Goal: Task Accomplishment & Management: Use online tool/utility

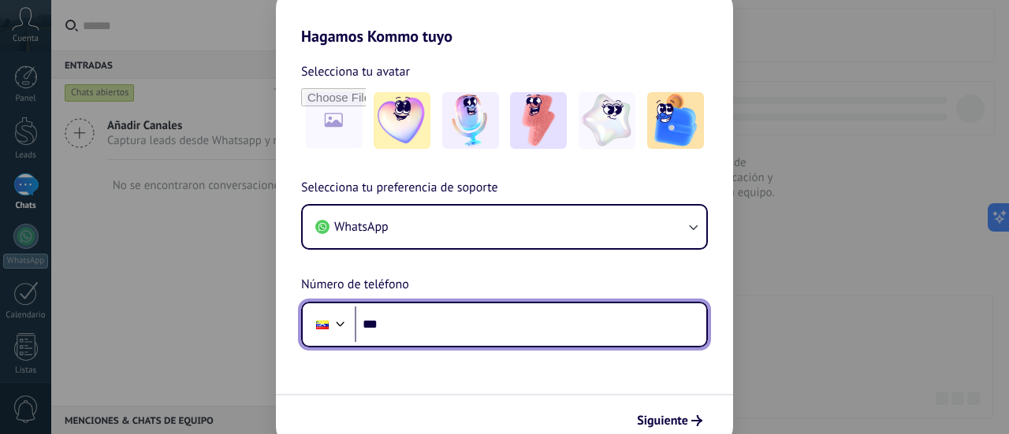
click at [486, 332] on input "***" at bounding box center [531, 325] width 352 height 36
type input "**********"
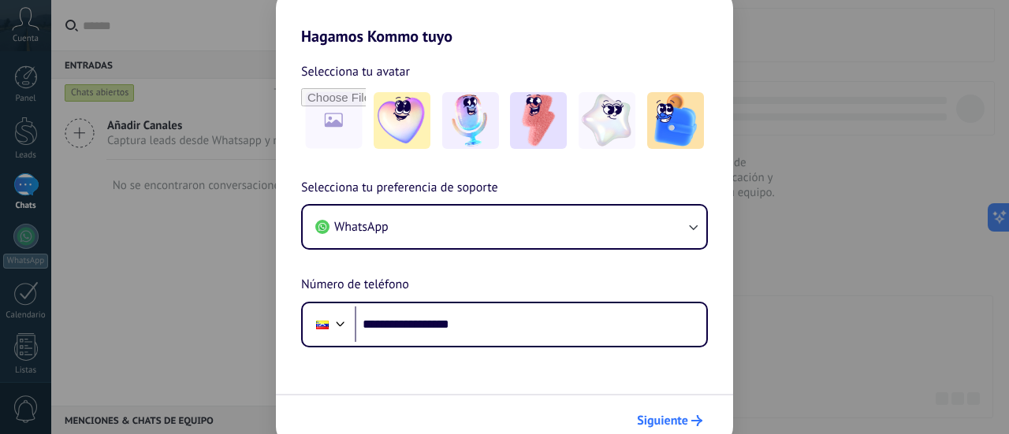
click at [664, 419] on span "Siguiente" at bounding box center [662, 420] width 51 height 11
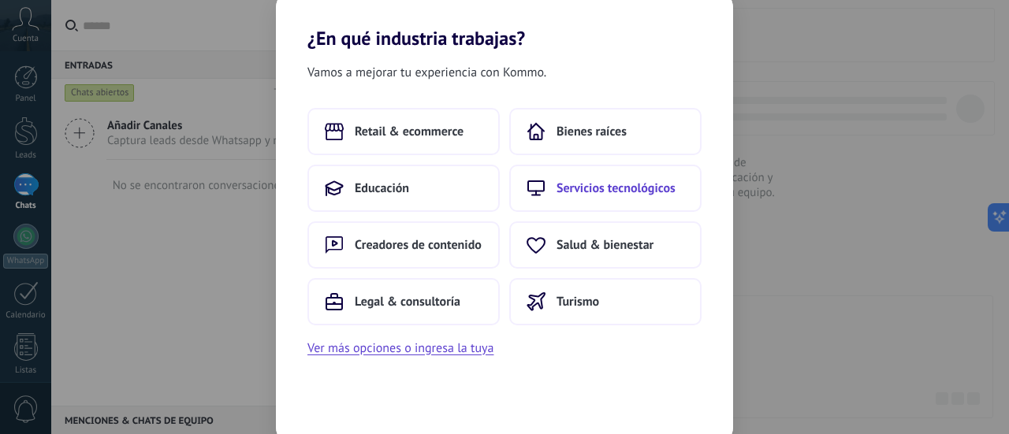
click at [670, 195] on span "Servicios tecnológicos" at bounding box center [615, 188] width 119 height 16
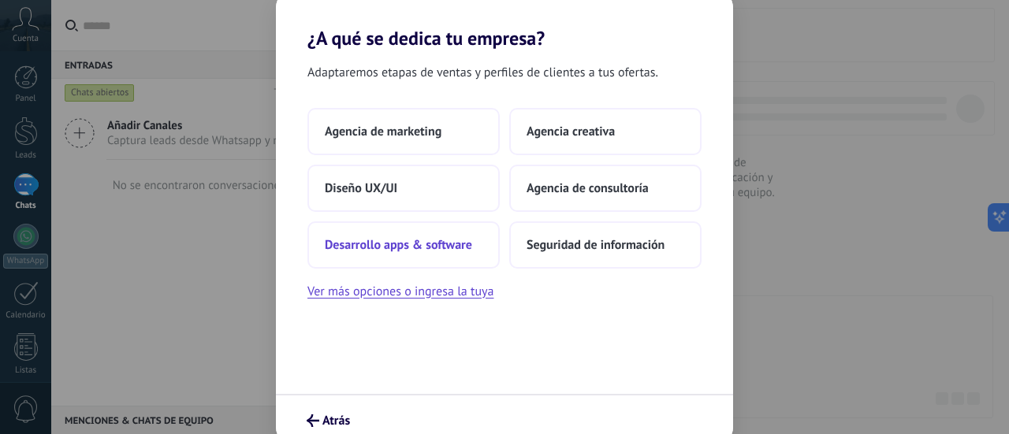
click at [393, 253] on button "Desarrollo apps & software" at bounding box center [403, 244] width 192 height 47
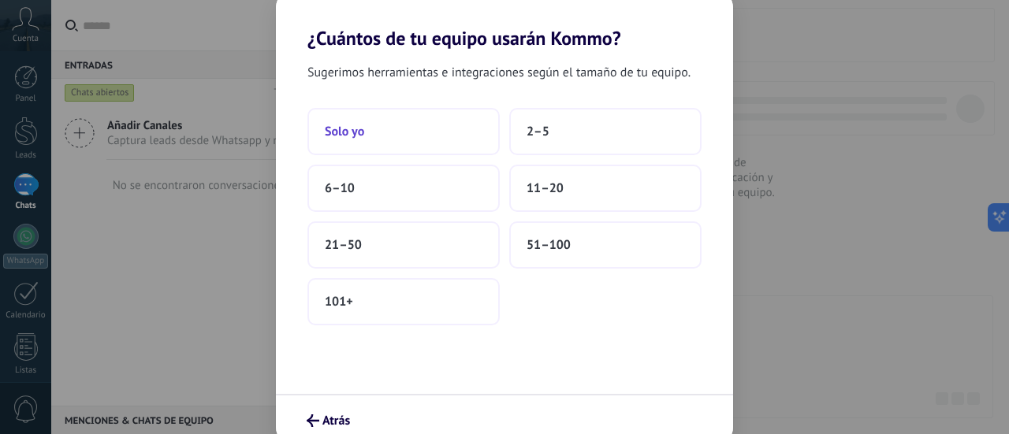
click at [418, 146] on button "Solo yo" at bounding box center [403, 131] width 192 height 47
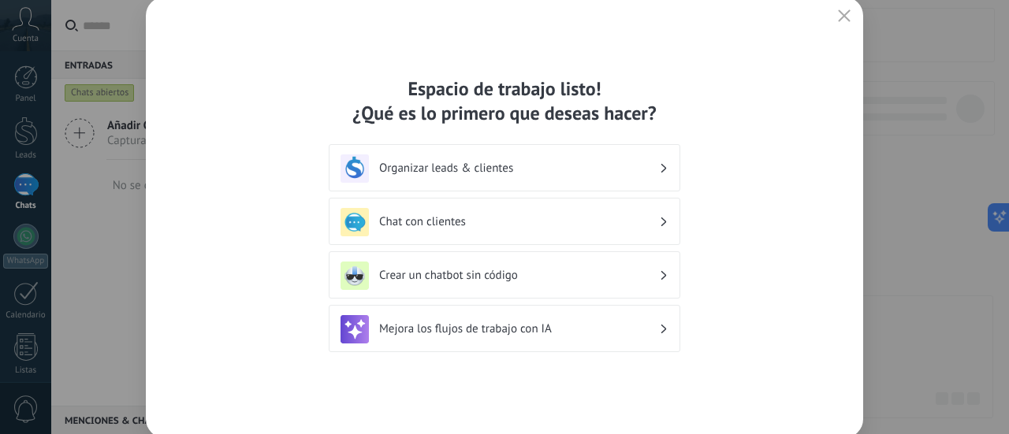
click at [670, 273] on div "Crear un chatbot sin código" at bounding box center [505, 274] width 352 height 47
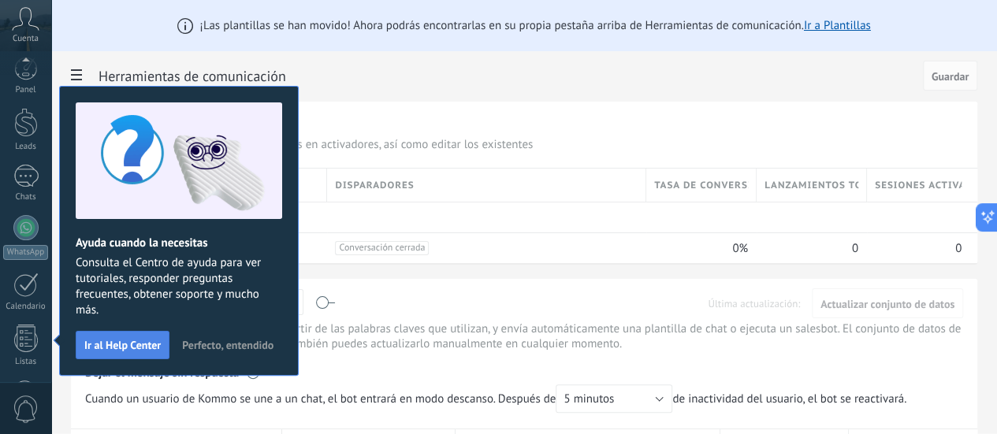
scroll to position [220, 0]
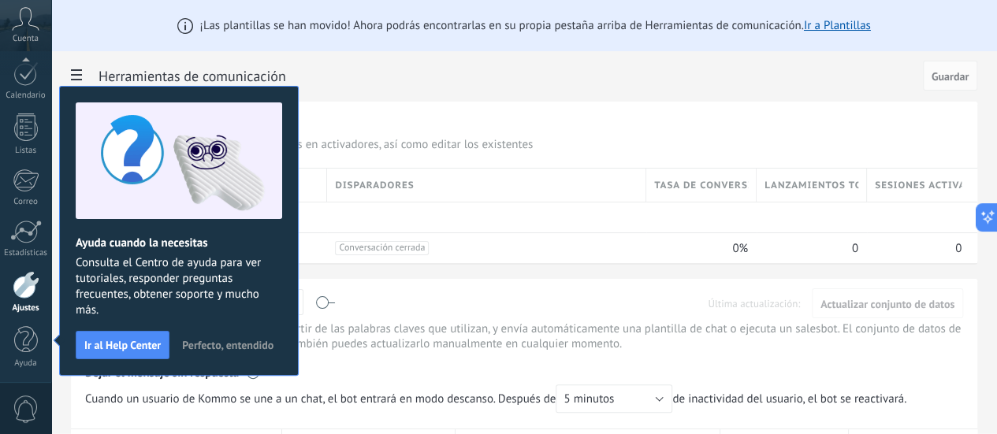
click at [238, 347] on span "Perfecto, entendido" at bounding box center [227, 345] width 91 height 11
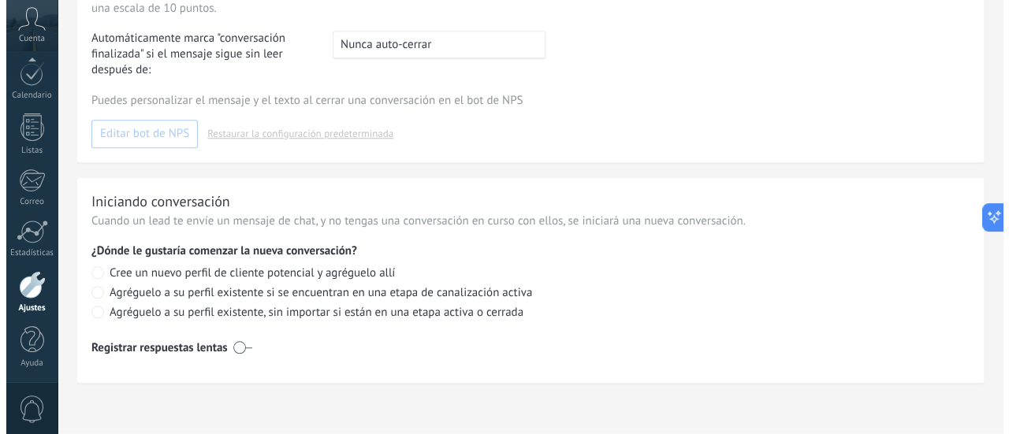
scroll to position [11, 0]
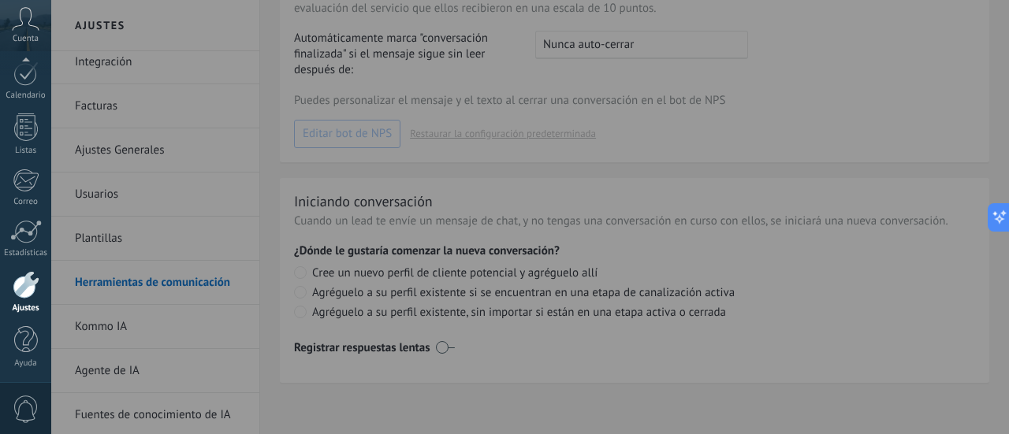
click at [724, 287] on div at bounding box center [555, 217] width 1009 height 434
click at [940, 120] on div at bounding box center [555, 217] width 1009 height 434
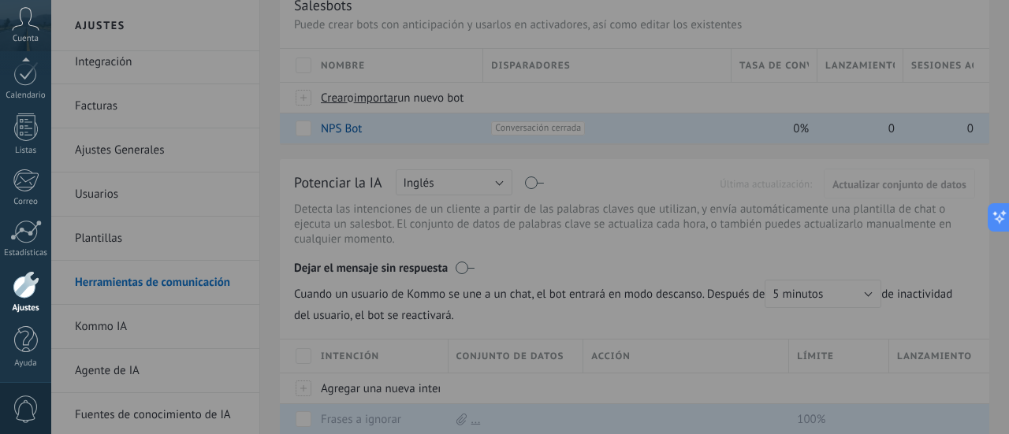
scroll to position [0, 0]
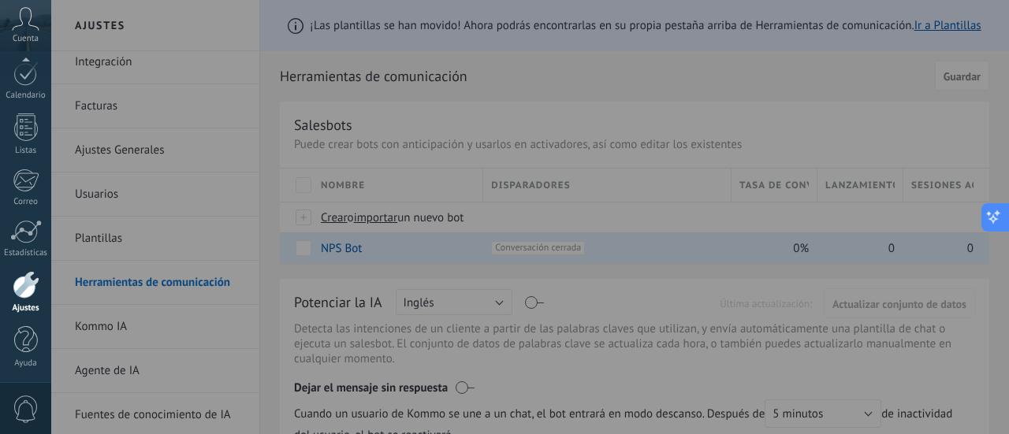
click at [996, 219] on icon at bounding box center [993, 217] width 17 height 17
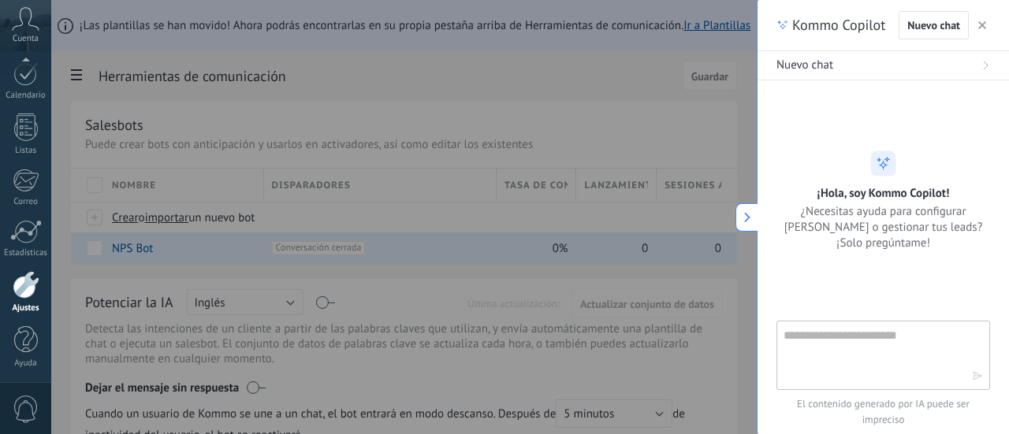
click at [503, 162] on div at bounding box center [555, 217] width 1009 height 434
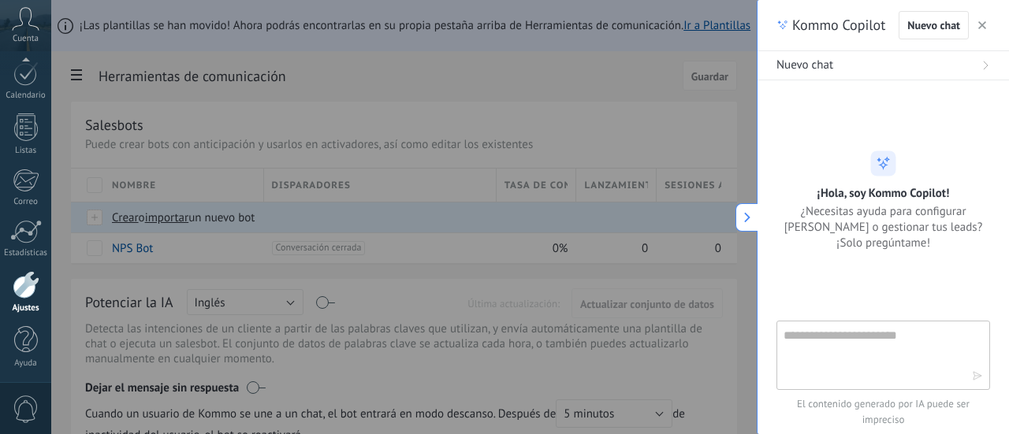
scroll to position [90, 0]
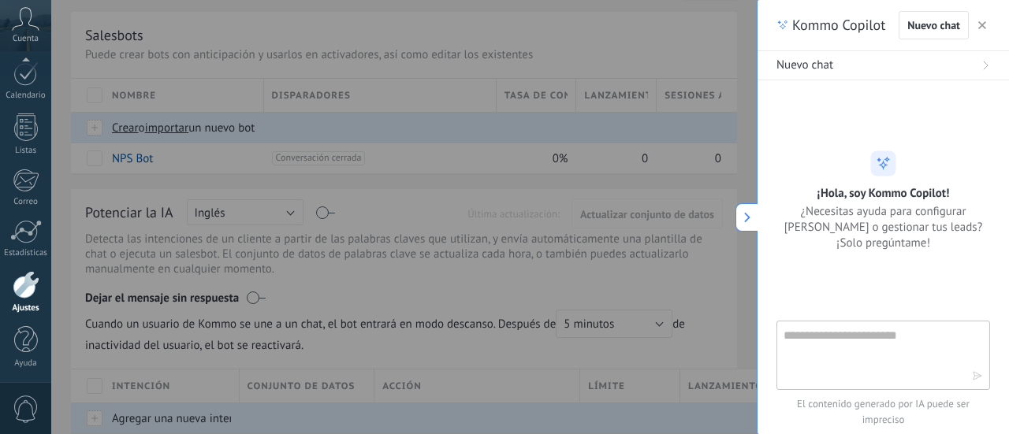
click at [987, 28] on button "button" at bounding box center [982, 25] width 16 height 19
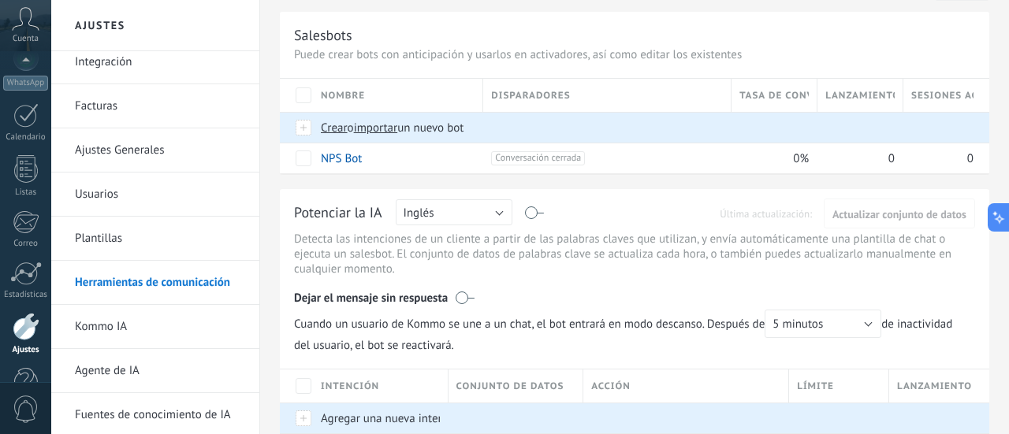
scroll to position [220, 0]
click at [35, 34] on span "Cuenta" at bounding box center [26, 39] width 26 height 10
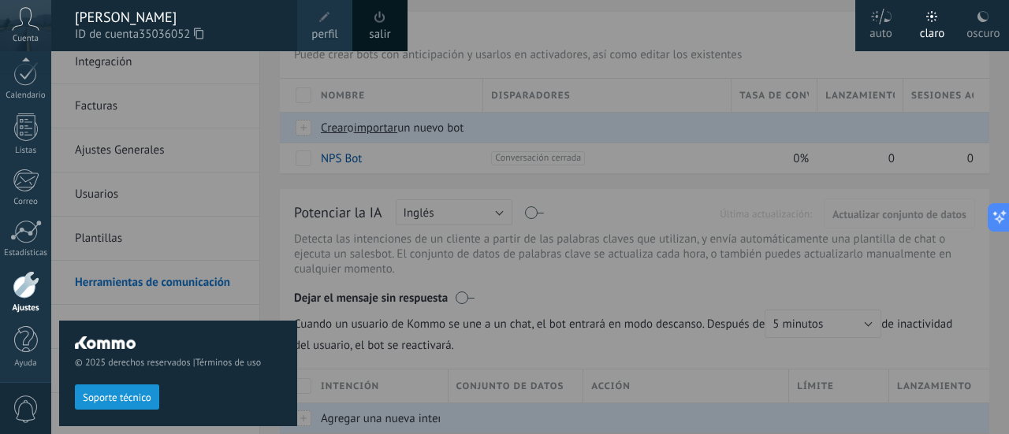
click at [320, 33] on span "perfil" at bounding box center [324, 34] width 26 height 17
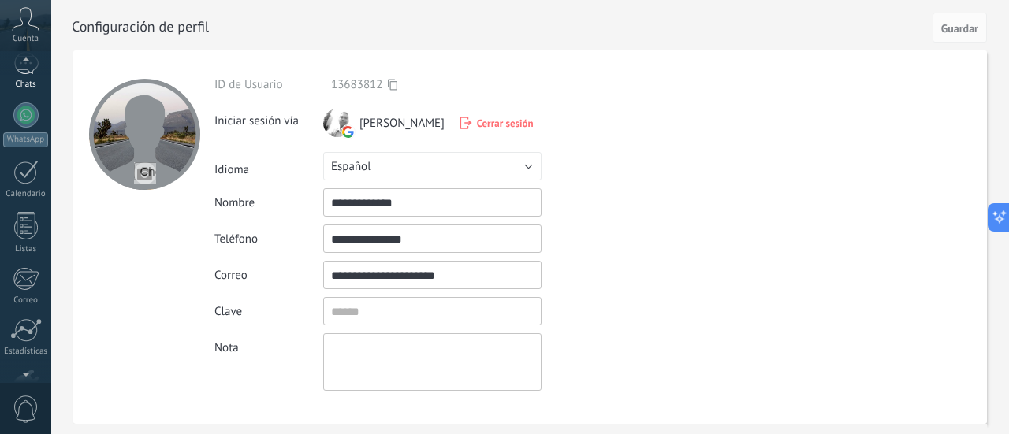
scroll to position [69, 0]
click at [28, 193] on div "WhatsApp" at bounding box center [25, 192] width 45 height 15
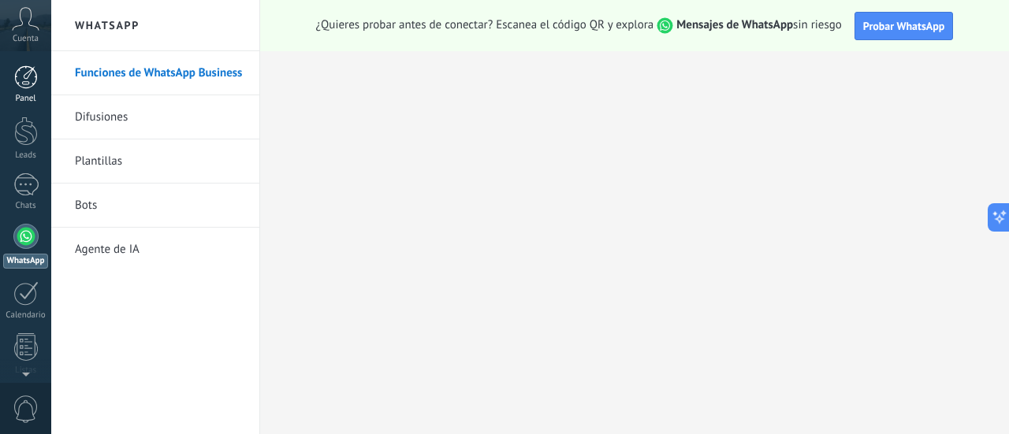
click at [33, 81] on div at bounding box center [26, 77] width 24 height 24
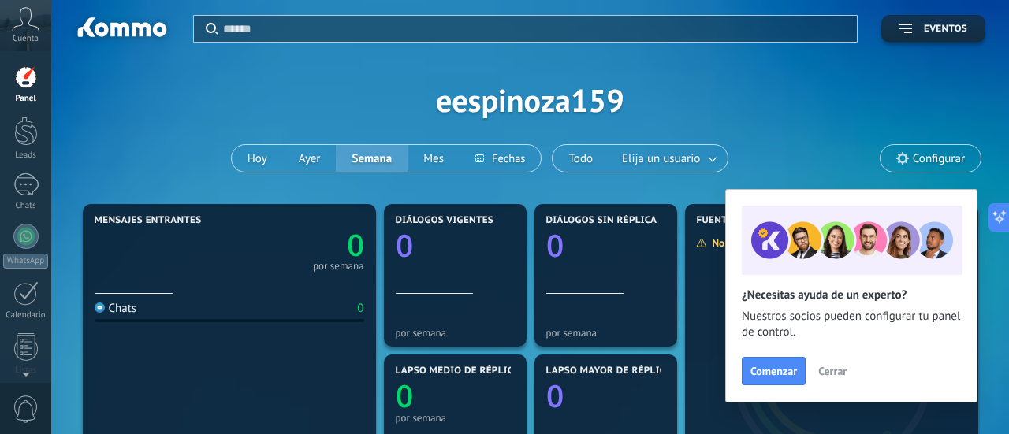
click at [215, 84] on div "Aplicar Eventos eespinoza159 [DATE] [DATE] Semana Mes Todo Elija un usuario Con…" at bounding box center [530, 100] width 910 height 200
click at [758, 99] on div "Aplicar Eventos eespinoza159 [DATE] [DATE] Semana Mes Todo Elija un usuario Con…" at bounding box center [530, 100] width 910 height 200
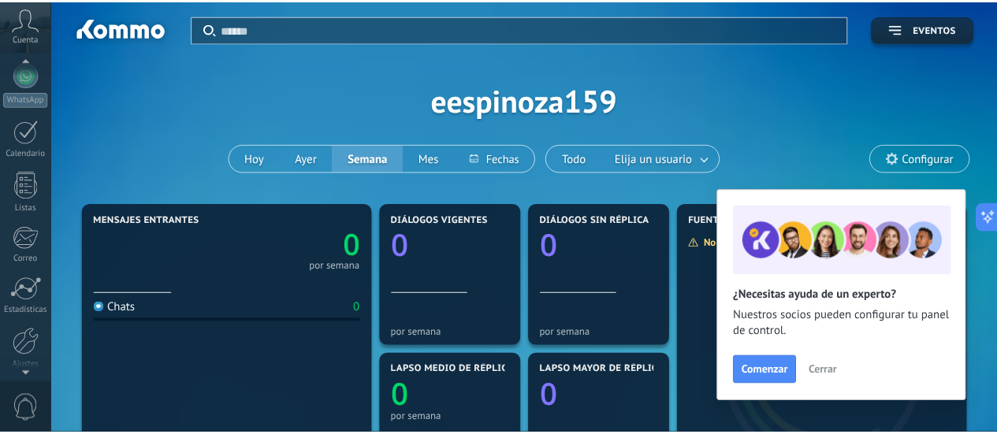
scroll to position [220, 0]
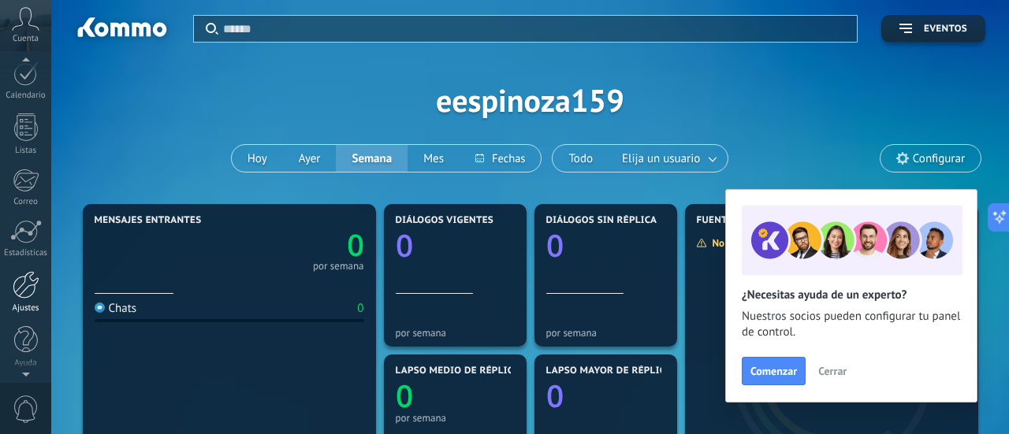
click at [24, 300] on link "Ajustes" at bounding box center [25, 292] width 51 height 43
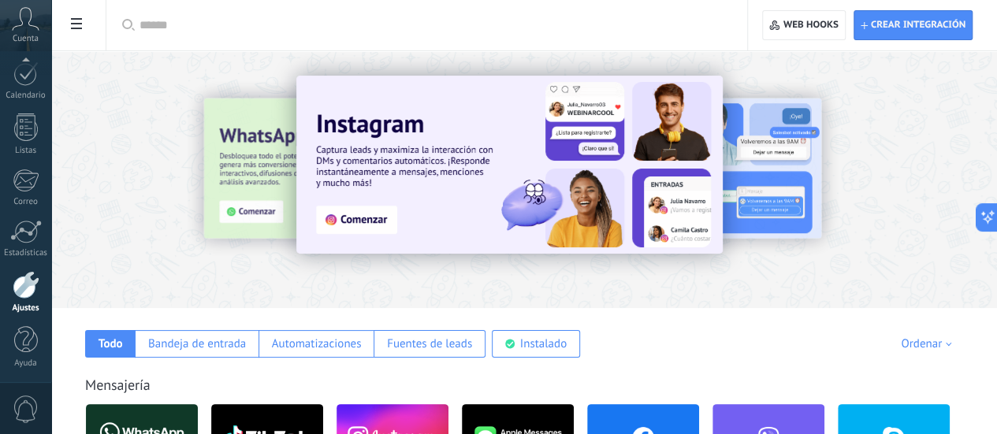
click at [575, 267] on div at bounding box center [524, 175] width 946 height 226
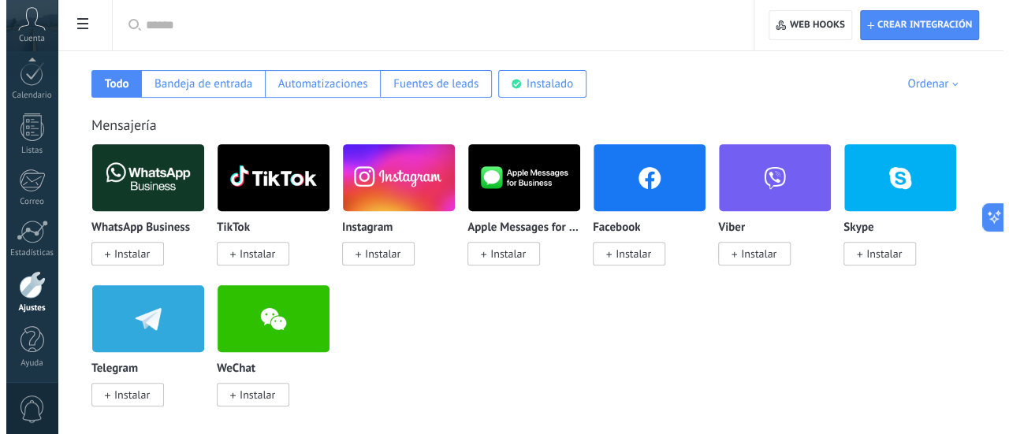
scroll to position [221, 0]
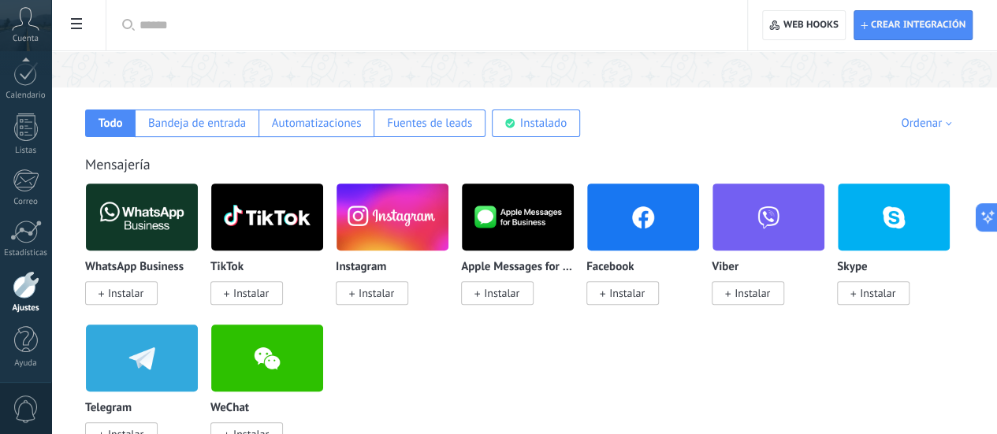
click at [143, 296] on span "Instalar" at bounding box center [125, 293] width 35 height 14
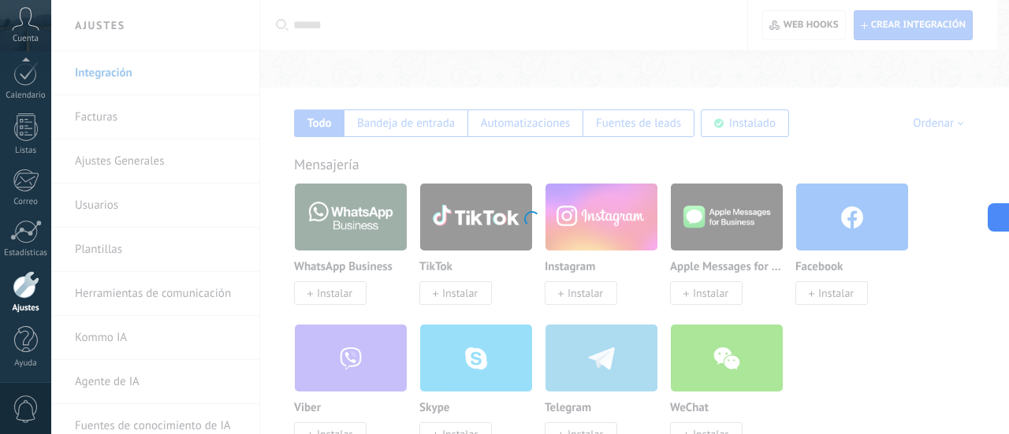
click at [344, 296] on div at bounding box center [530, 217] width 958 height 434
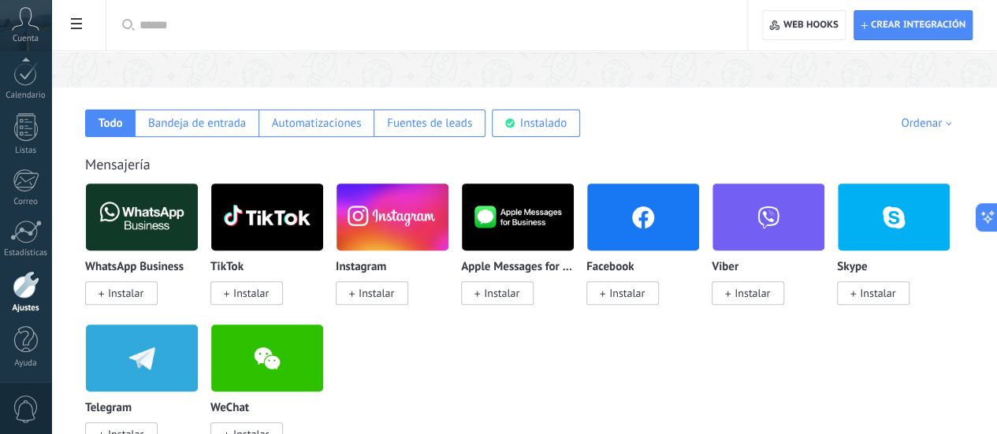
click at [143, 296] on span "Instalar" at bounding box center [125, 293] width 35 height 14
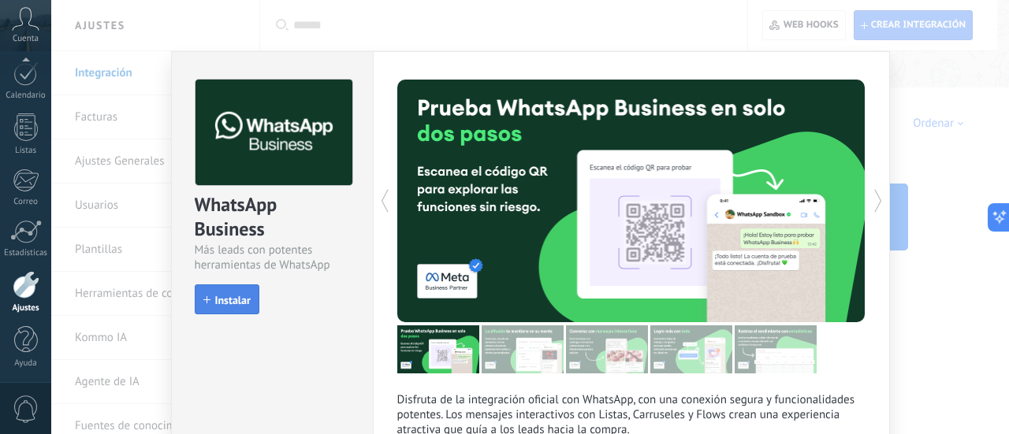
click at [246, 307] on button "Instalar" at bounding box center [227, 300] width 65 height 30
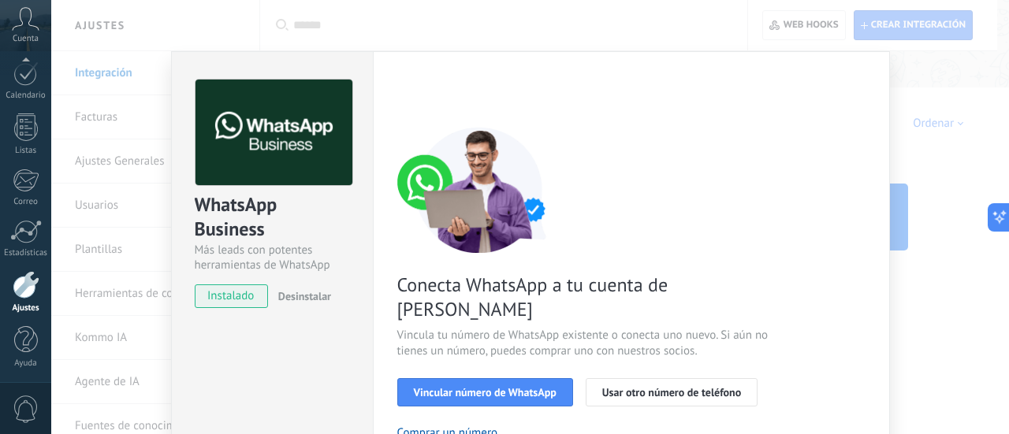
click at [820, 378] on div "Vincular número de WhatsApp Usar otro número de teléfono" at bounding box center [631, 392] width 468 height 28
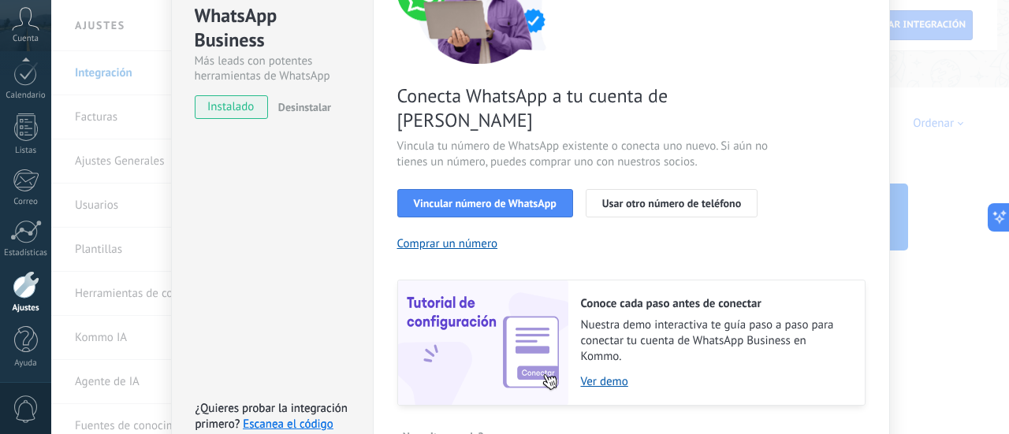
scroll to position [158, 0]
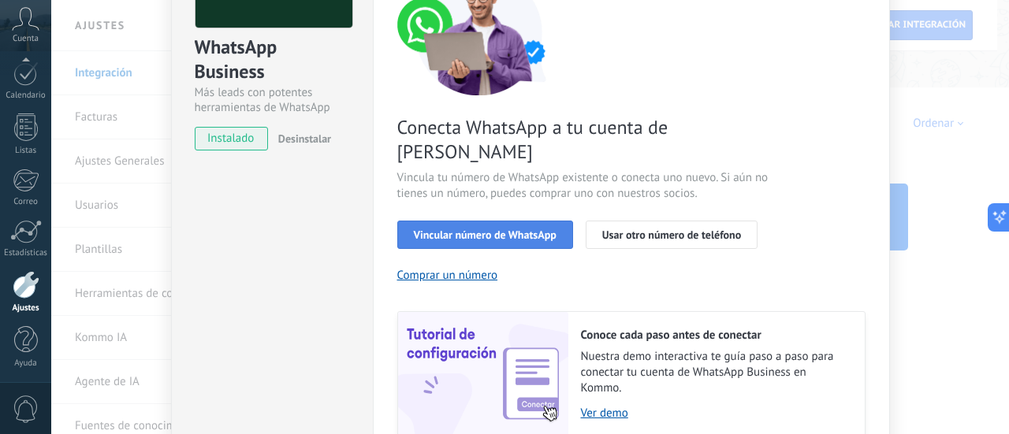
click at [534, 229] on span "Vincular número de WhatsApp" at bounding box center [485, 234] width 143 height 11
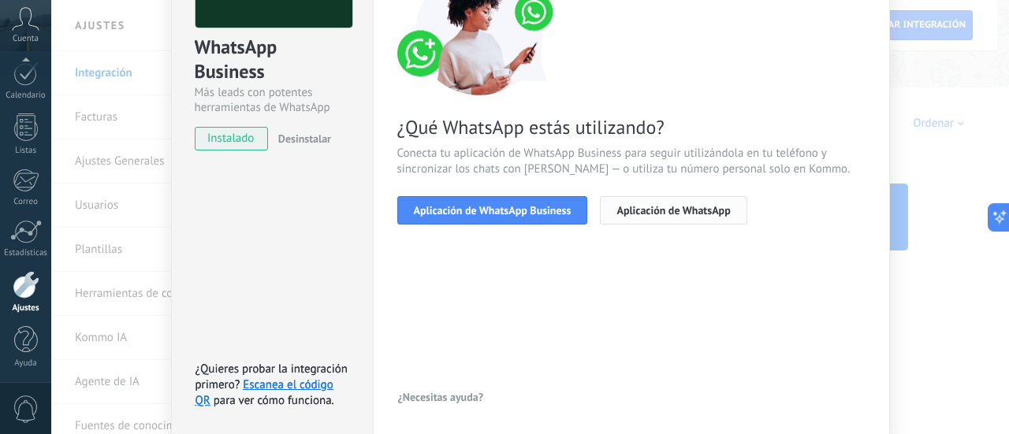
click at [701, 207] on span "Aplicación de WhatsApp" at bounding box center [672, 210] width 113 height 11
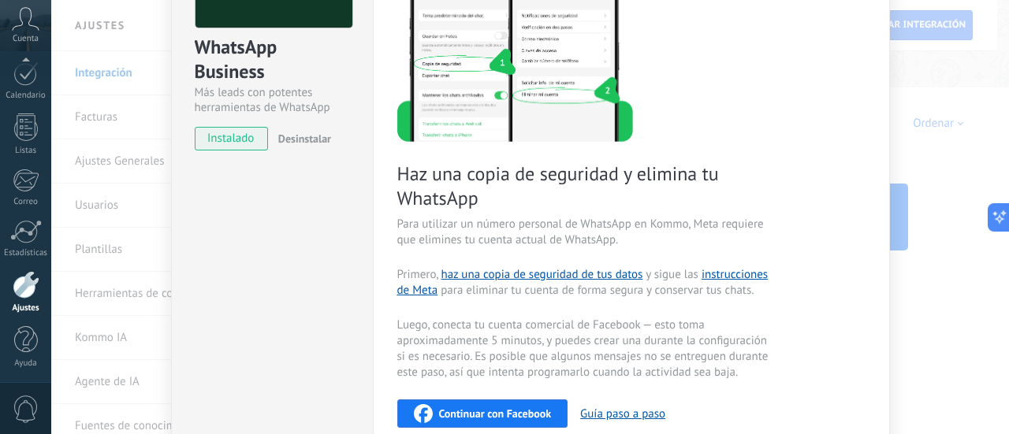
click at [783, 95] on div "Haz una copia de seguridad y elimina tu WhatsApp Para utilizar un número person…" at bounding box center [631, 275] width 468 height 613
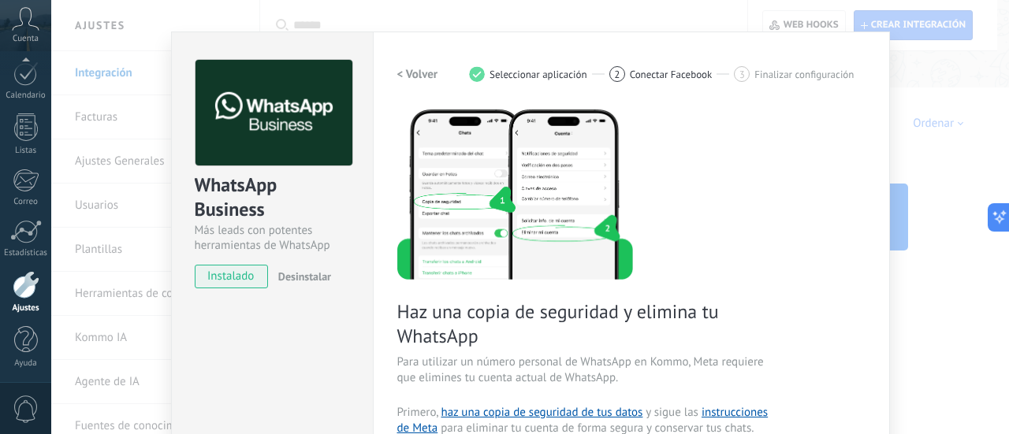
scroll to position [0, 0]
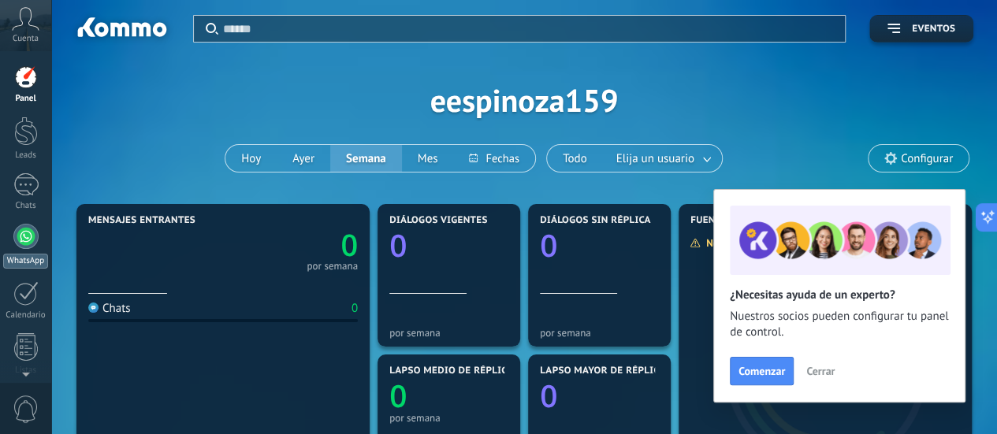
click at [32, 251] on link "WhatsApp" at bounding box center [25, 246] width 51 height 45
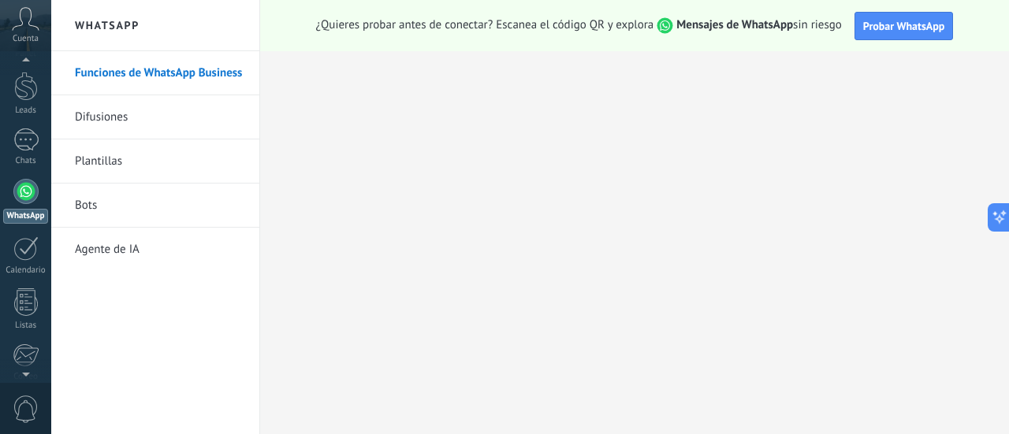
scroll to position [17, 0]
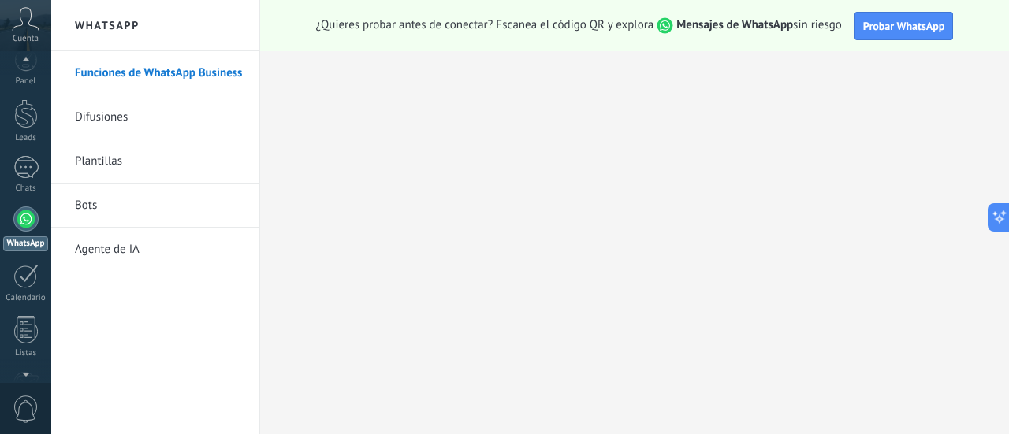
click at [29, 30] on icon at bounding box center [26, 19] width 28 height 24
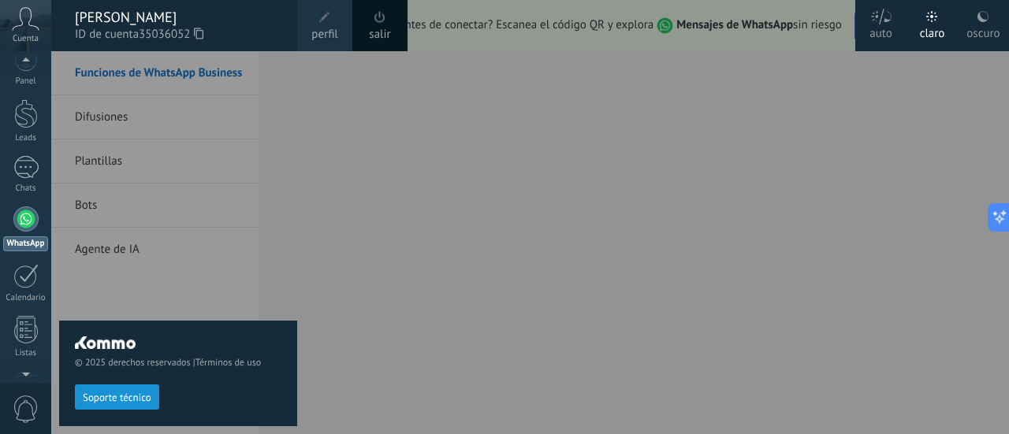
click at [18, 22] on icon at bounding box center [26, 19] width 28 height 24
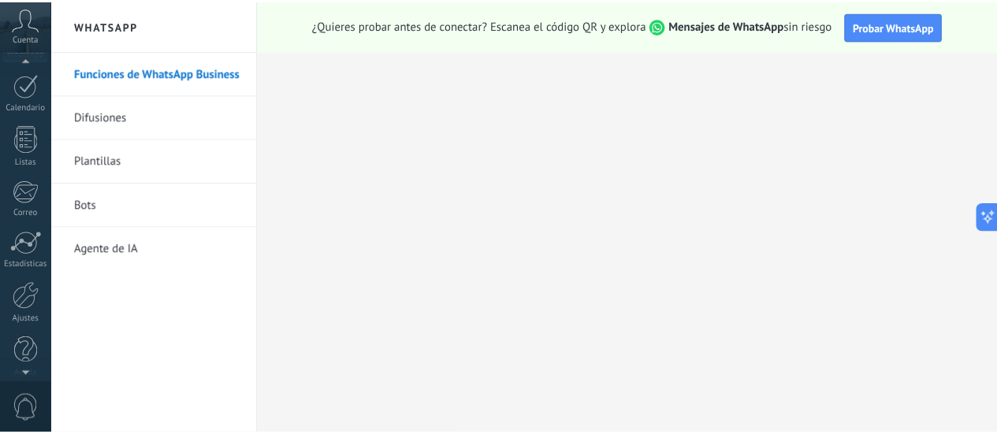
scroll to position [220, 0]
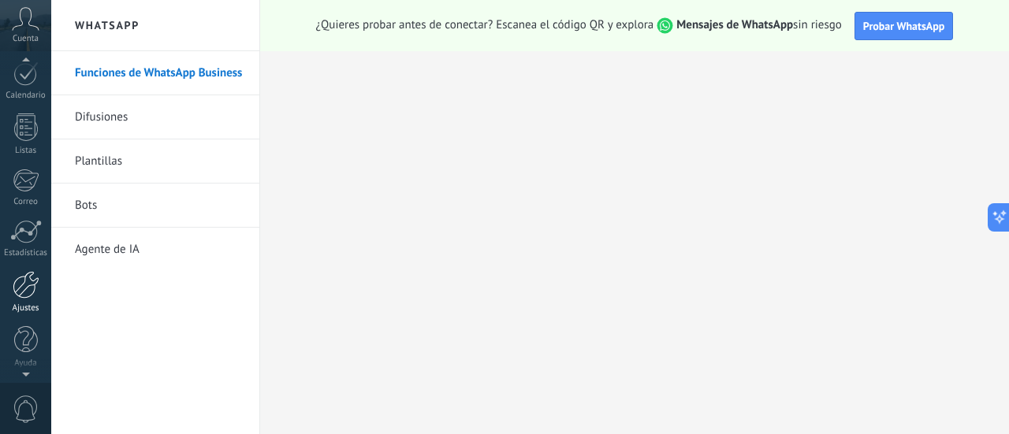
click at [19, 303] on div "Ajustes" at bounding box center [26, 308] width 46 height 10
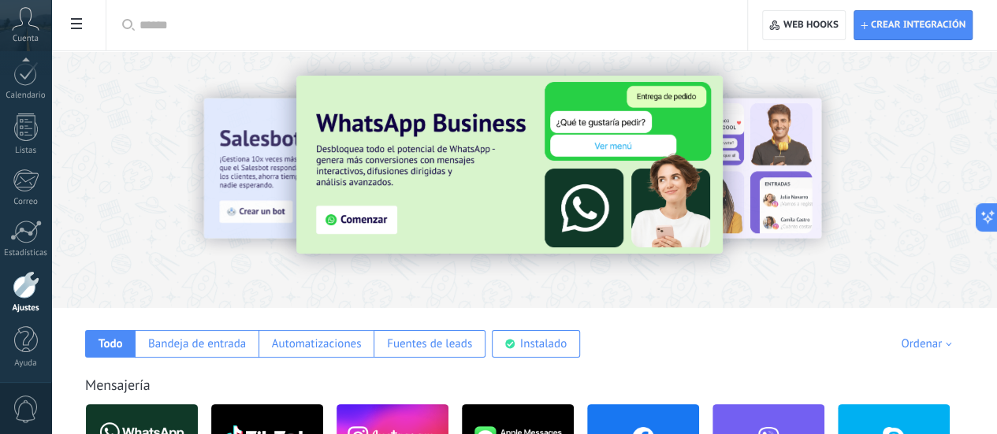
scroll to position [11, 0]
click at [350, 266] on div at bounding box center [524, 175] width 946 height 226
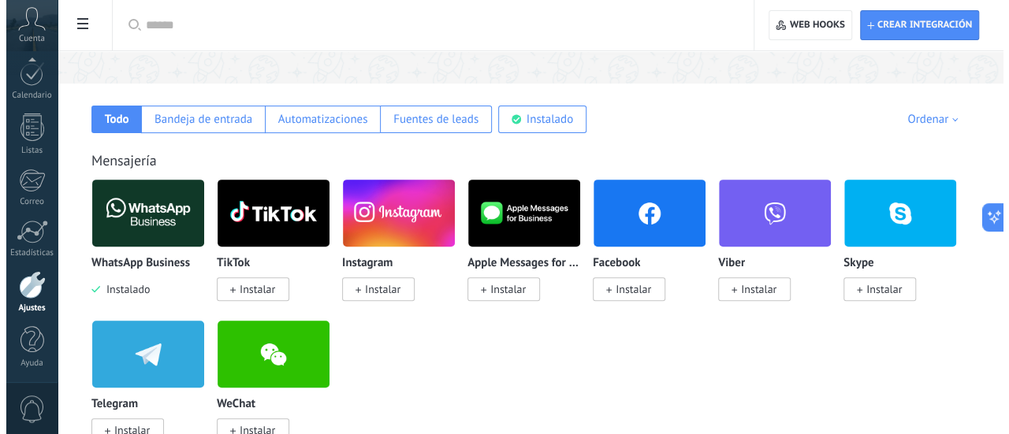
scroll to position [284, 0]
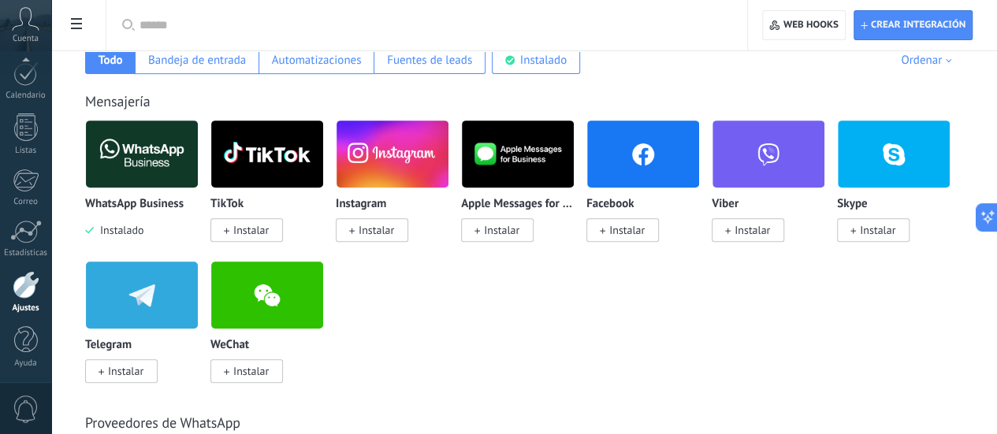
click at [198, 177] on img at bounding box center [142, 154] width 112 height 76
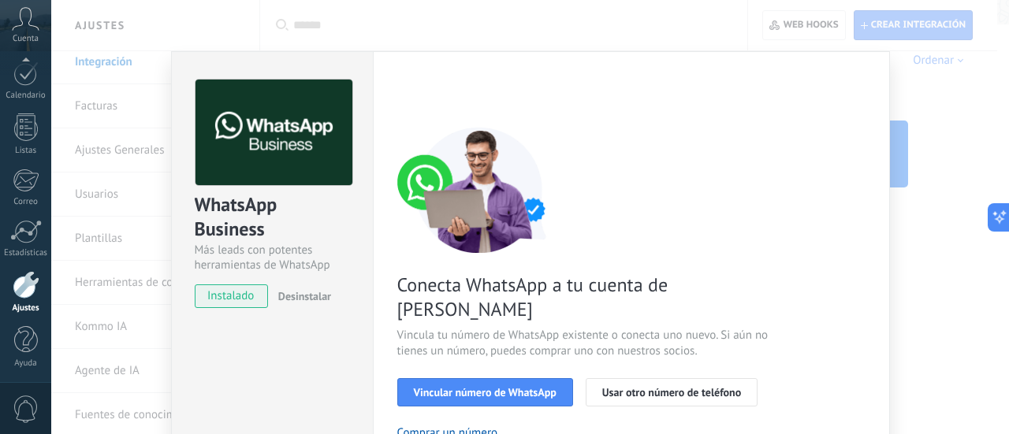
click at [863, 341] on div "Configuraciones Autorizaciones Esta pestaña registra a los usuarios que han con…" at bounding box center [631, 358] width 517 height 615
click at [882, 289] on div "Configuraciones Autorizaciones Esta pestaña registra a los usuarios que han con…" at bounding box center [631, 358] width 517 height 615
click at [489, 378] on button "Vincular número de WhatsApp" at bounding box center [485, 392] width 176 height 28
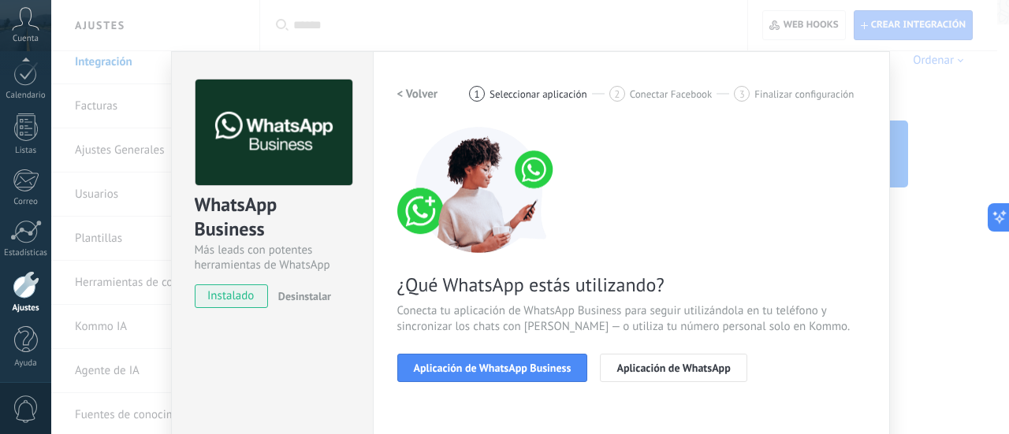
scroll to position [219, 0]
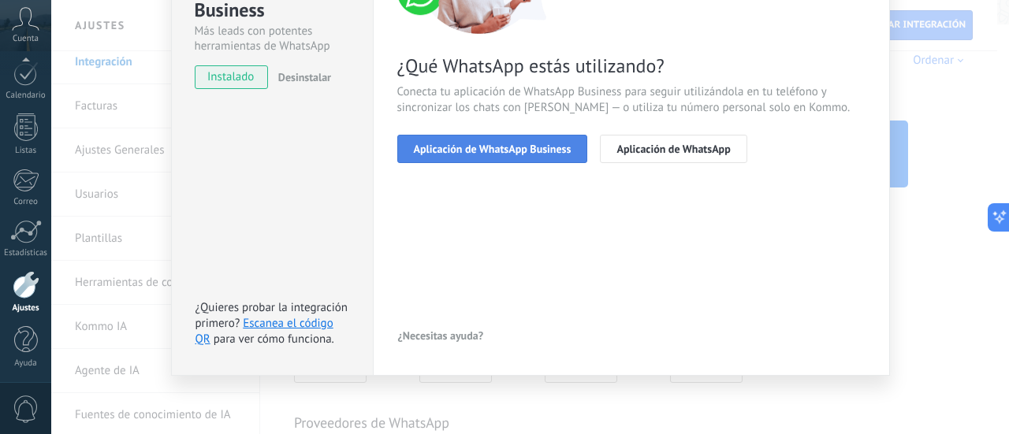
click at [539, 154] on span "Aplicación de WhatsApp Business" at bounding box center [493, 148] width 158 height 11
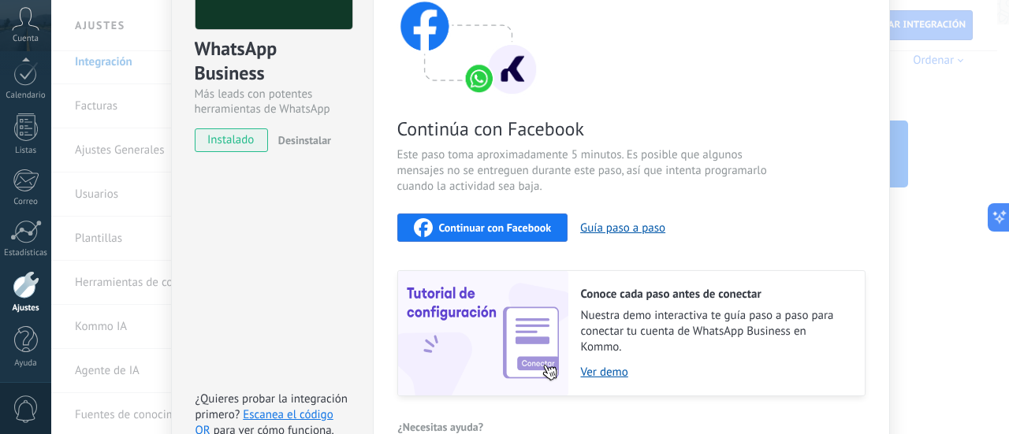
scroll to position [188, 0]
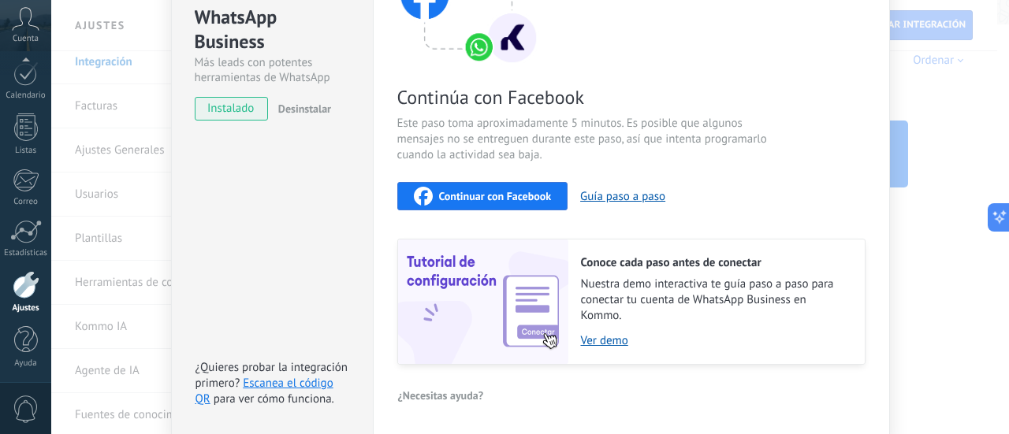
click at [754, 150] on span "Este paso toma aproximadamente 5 minutos. Es posible que algunos mensajes no se…" at bounding box center [584, 139] width 375 height 47
click at [843, 190] on div "Continuar con Facebook Guía paso a paso" at bounding box center [631, 196] width 468 height 28
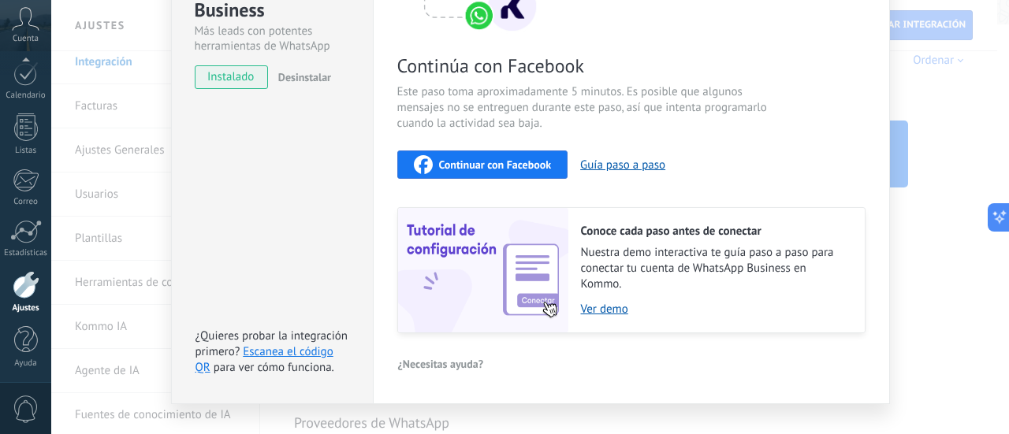
scroll to position [246, 0]
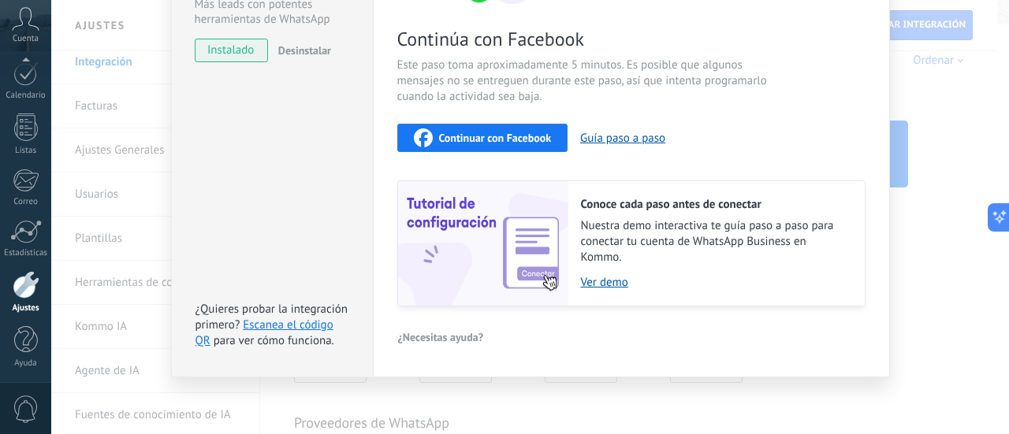
click at [28, 28] on icon at bounding box center [26, 19] width 28 height 24
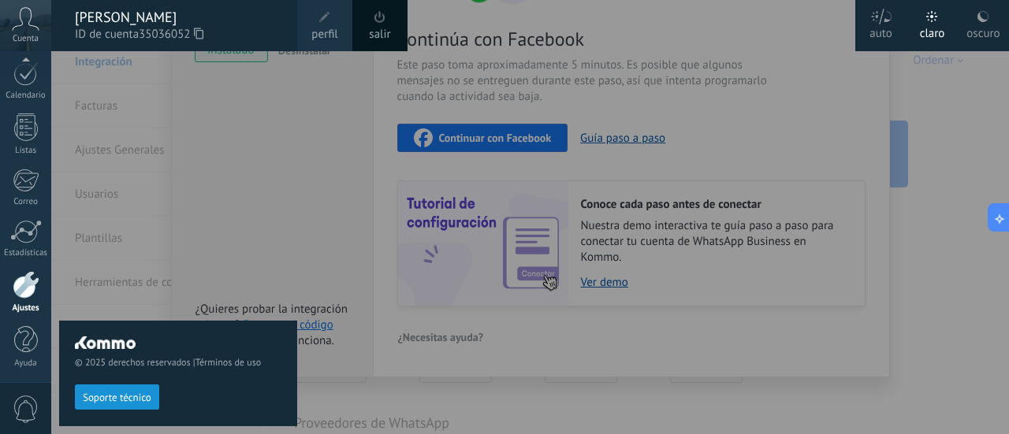
click at [860, 329] on div at bounding box center [555, 217] width 1009 height 434
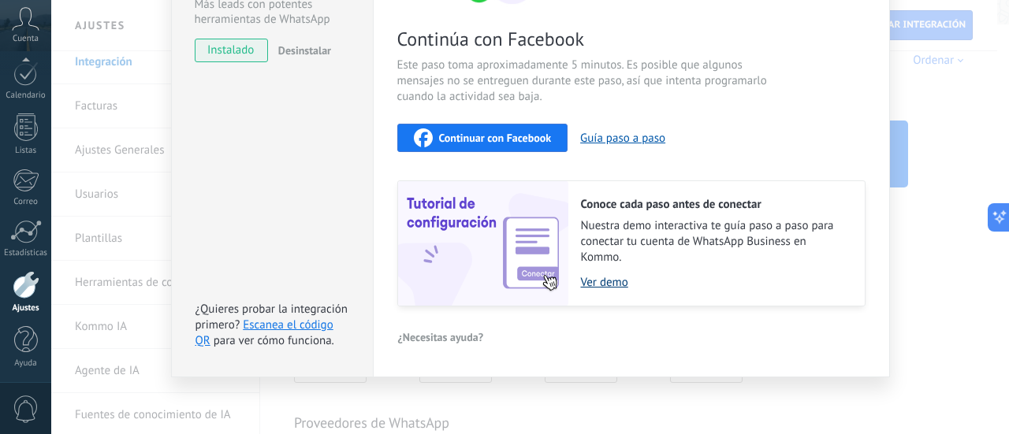
click at [827, 288] on link "Ver demo" at bounding box center [715, 282] width 268 height 15
click at [947, 247] on div "WhatsApp Business Más leads con potentes herramientas de WhatsApp instalado Des…" at bounding box center [530, 217] width 958 height 434
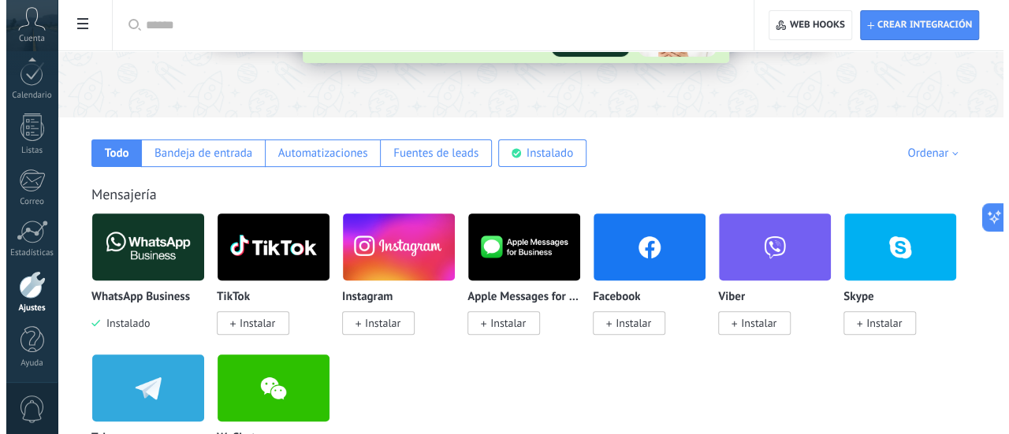
scroll to position [189, 0]
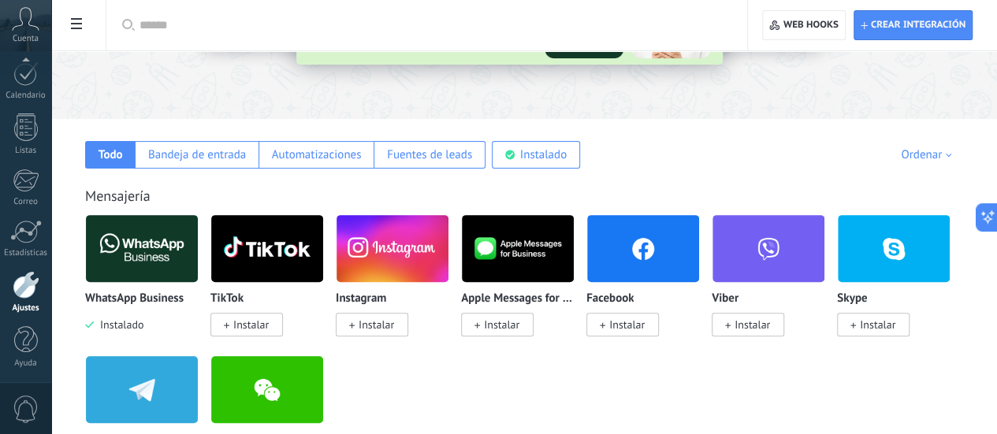
click at [198, 264] on img at bounding box center [142, 248] width 112 height 76
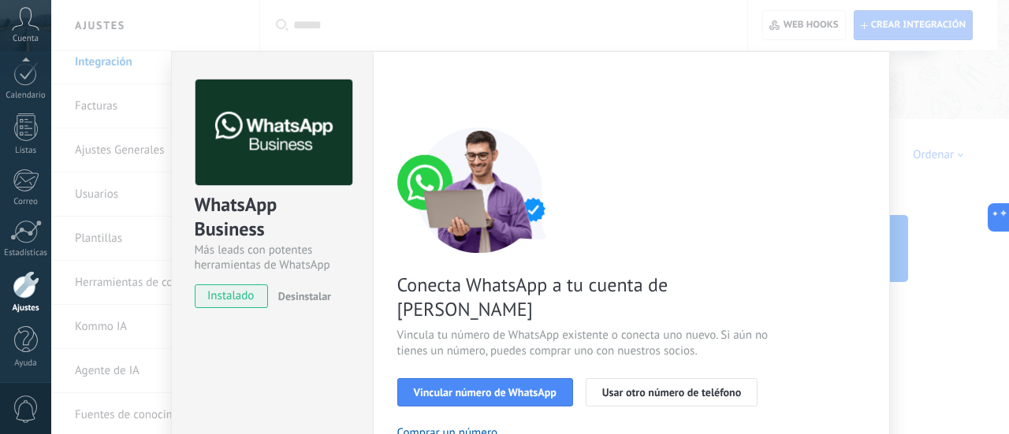
scroll to position [265, 0]
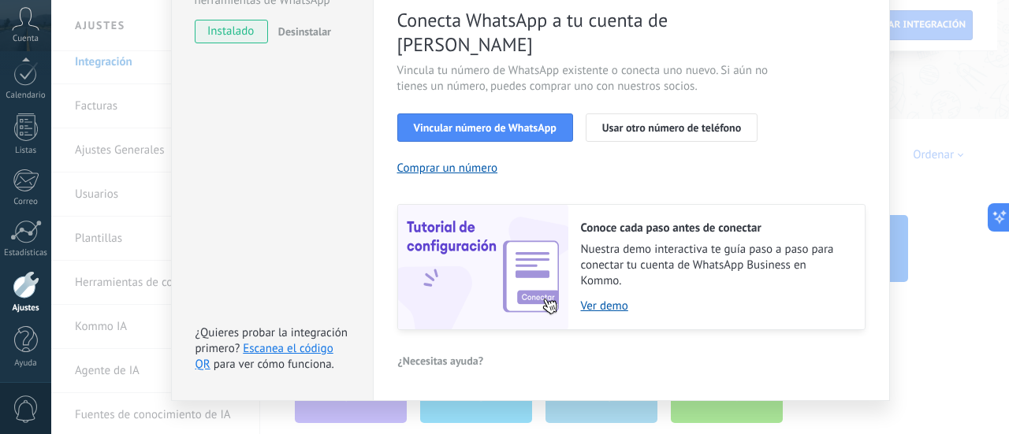
click at [774, 147] on div "Conecta WhatsApp a tu cuenta de Kommo Vincula tu número de WhatsApp existente o…" at bounding box center [631, 96] width 468 height 468
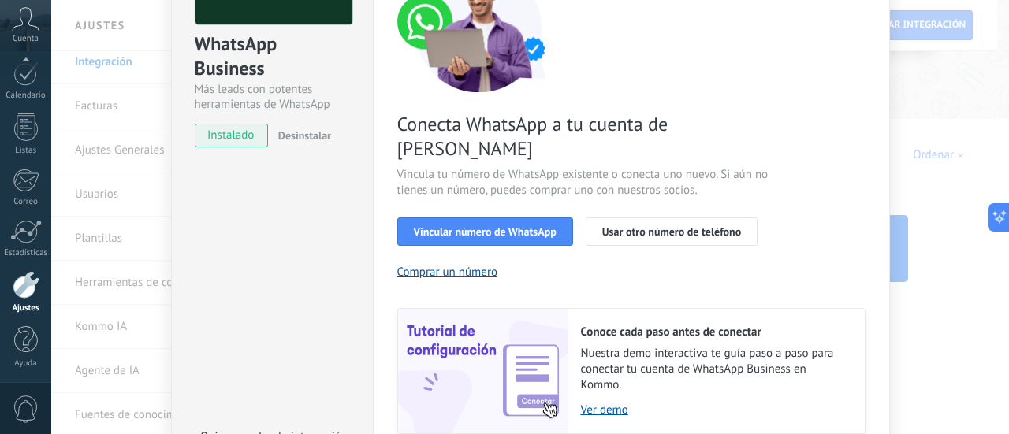
scroll to position [139, 0]
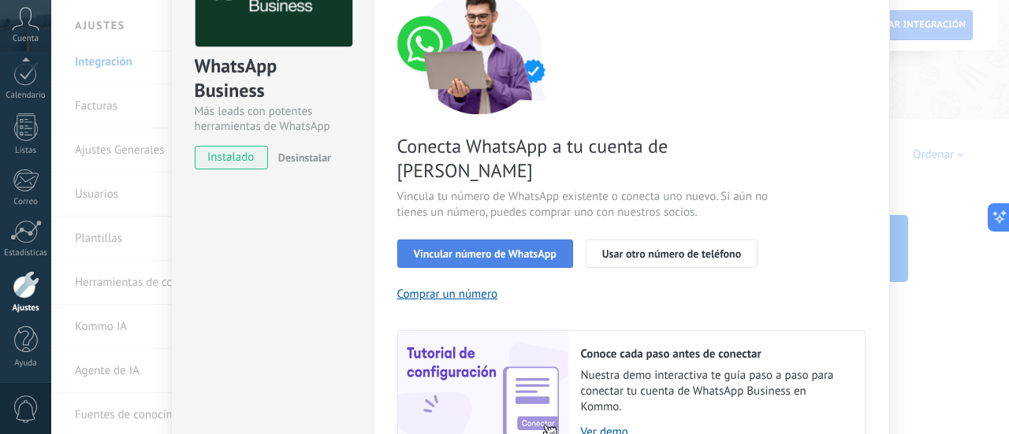
click at [497, 248] on span "Vincular número de WhatsApp" at bounding box center [485, 253] width 143 height 11
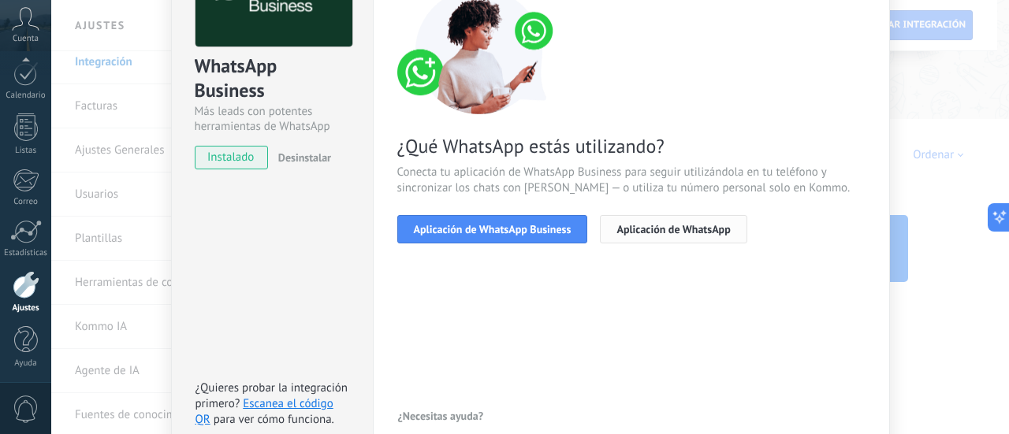
click at [670, 228] on span "Aplicación de WhatsApp" at bounding box center [672, 229] width 113 height 11
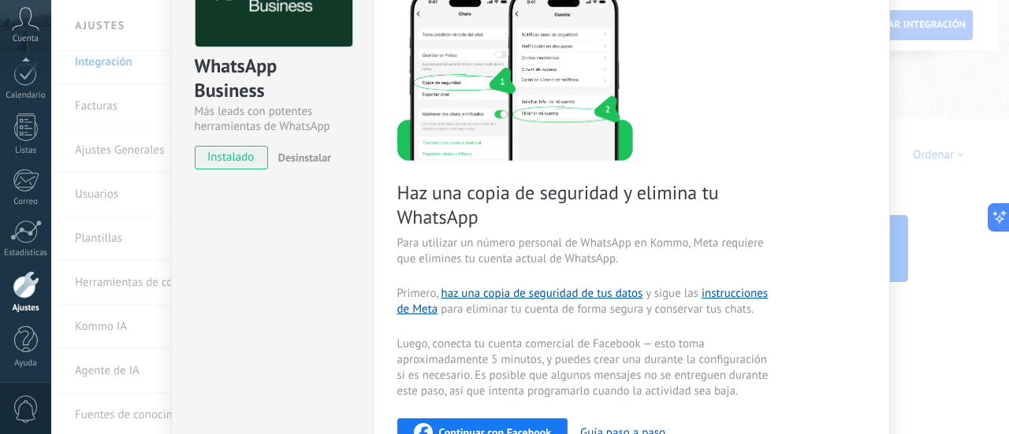
click at [744, 190] on span "Haz una copia de seguridad y elimina tu WhatsApp" at bounding box center [584, 204] width 375 height 49
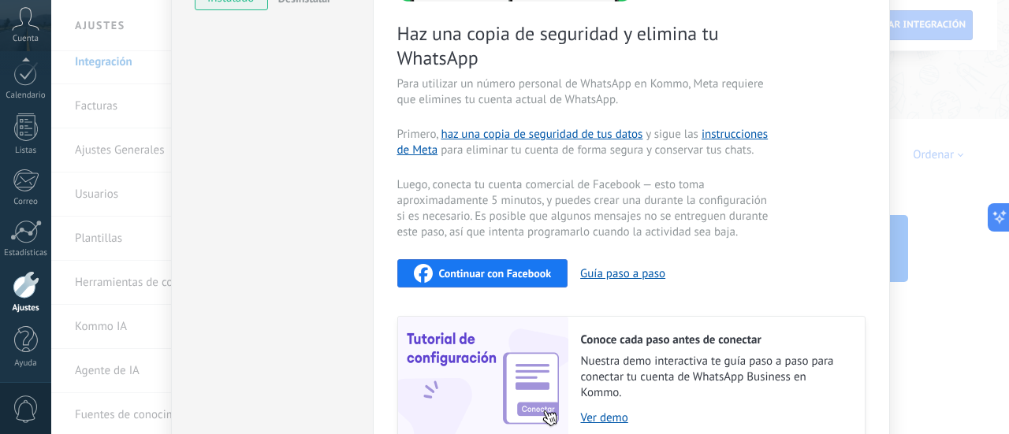
scroll to position [296, 0]
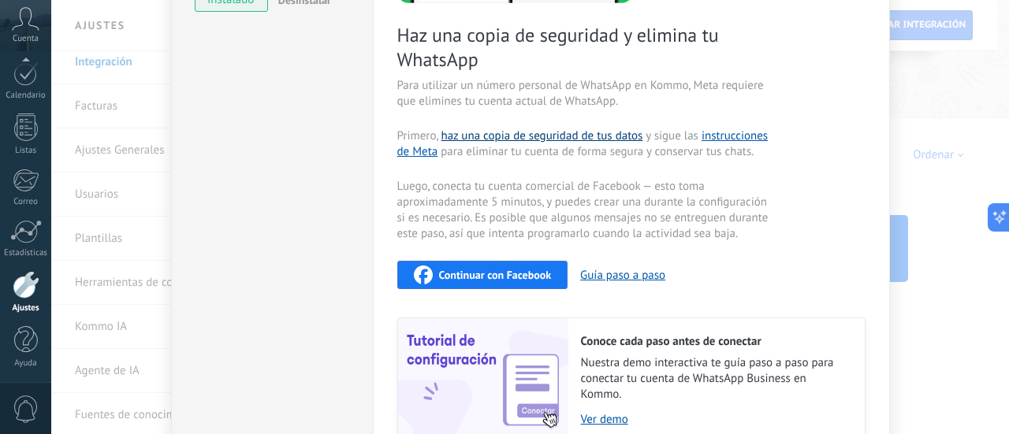
click at [613, 135] on link "haz una copia de seguridad de tus datos" at bounding box center [542, 135] width 202 height 15
click at [925, 92] on div "WhatsApp Business Más leads con potentes herramientas de WhatsApp instalado Des…" at bounding box center [530, 217] width 958 height 434
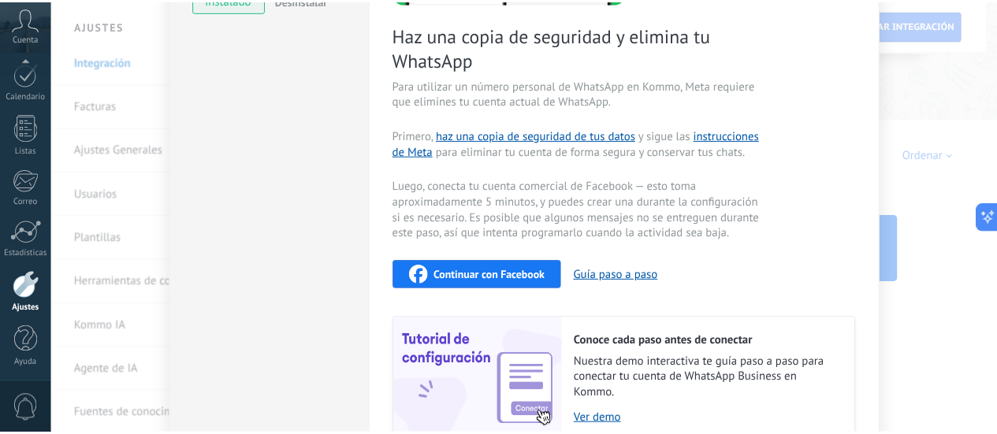
scroll to position [0, 0]
